Goal: Task Accomplishment & Management: Manage account settings

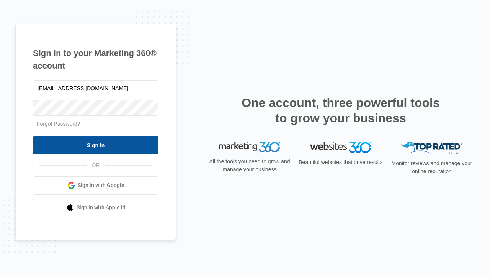
click at [96, 145] on input "Sign In" at bounding box center [96, 145] width 126 height 18
